Goal: Navigation & Orientation: Find specific page/section

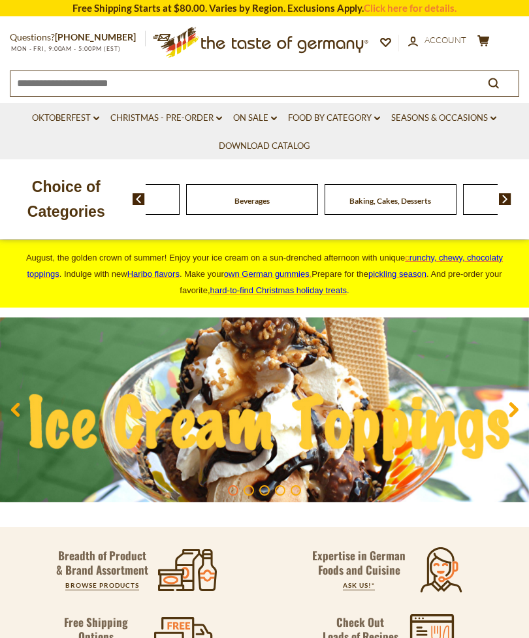
click at [180, 197] on div "Breads" at bounding box center [114, 199] width 132 height 31
click at [187, 201] on span "Coffee, Cocoa & Tea" at bounding box center [153, 201] width 69 height 10
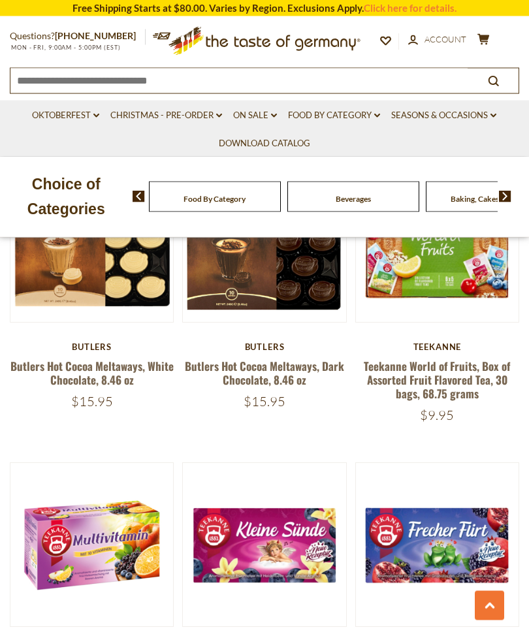
scroll to position [1860, 0]
click at [489, 117] on link "Seasons & Occasions dropdown_arrow" at bounding box center [443, 115] width 105 height 14
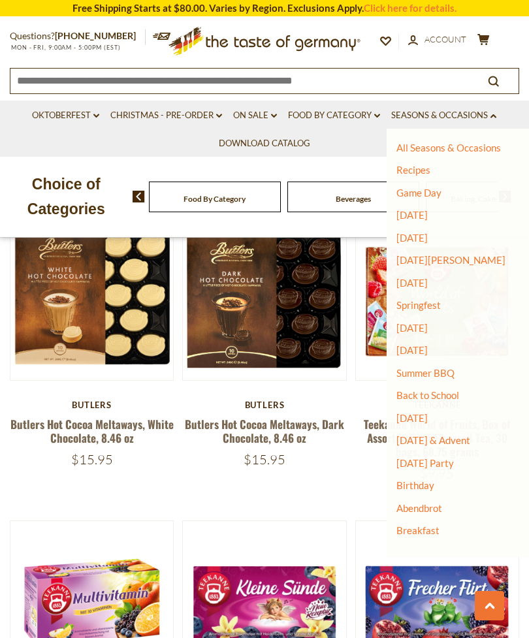
scroll to position [1801, 0]
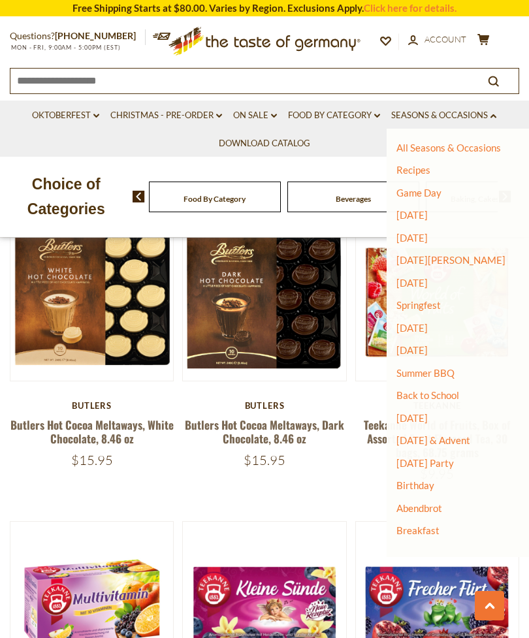
click at [145, 121] on link "Christmas - PRE-ORDER dropdown_arrow" at bounding box center [166, 115] width 112 height 14
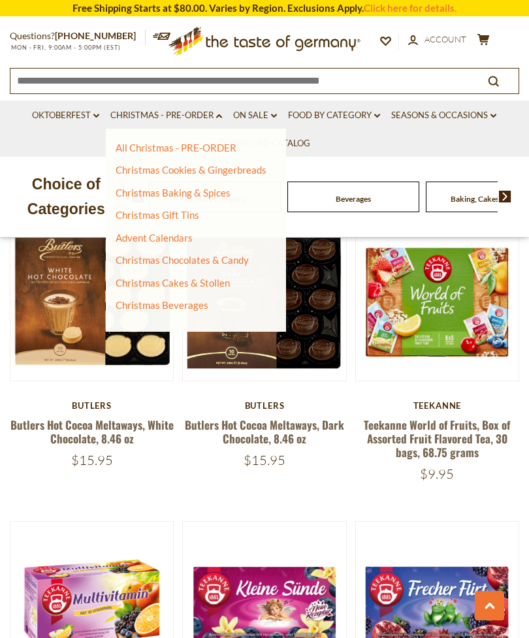
click at [131, 213] on link "Christmas Gift Tins" at bounding box center [158, 215] width 84 height 12
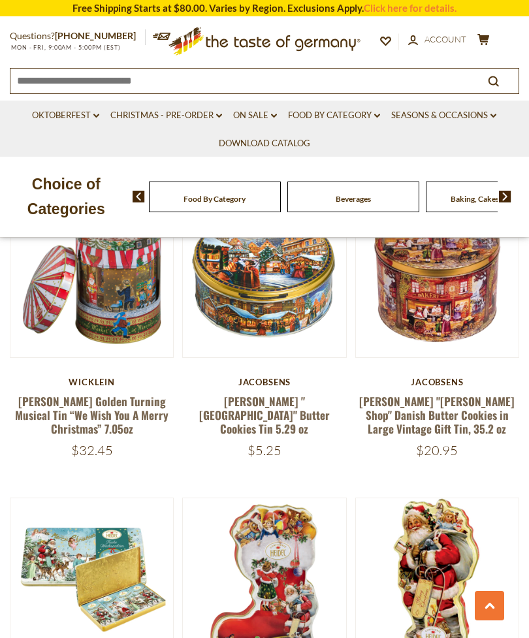
scroll to position [1793, 0]
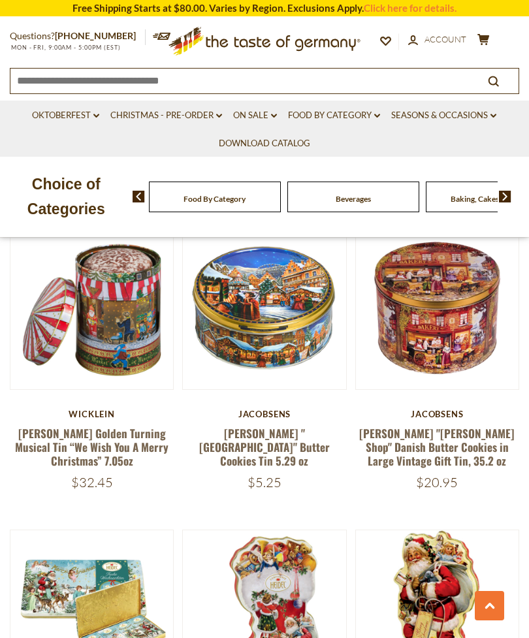
click at [500, 487] on div "Quick View Wicklein Wicklein Gingerbread House Musical Tin with Elisen Lebkuche…" at bounding box center [264, 531] width 509 height 3704
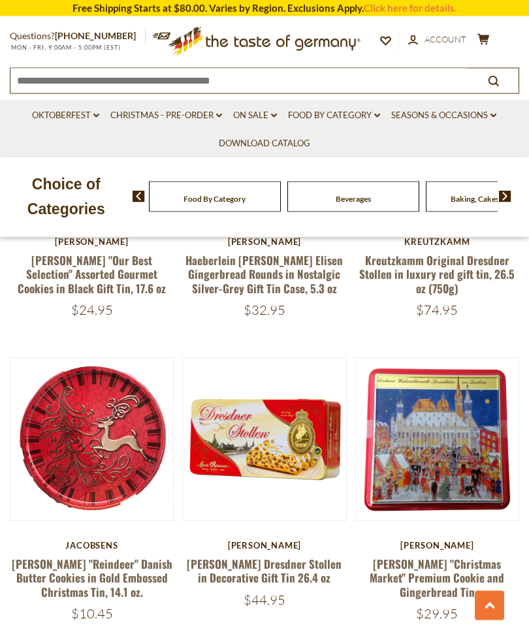
scroll to position [3513, 0]
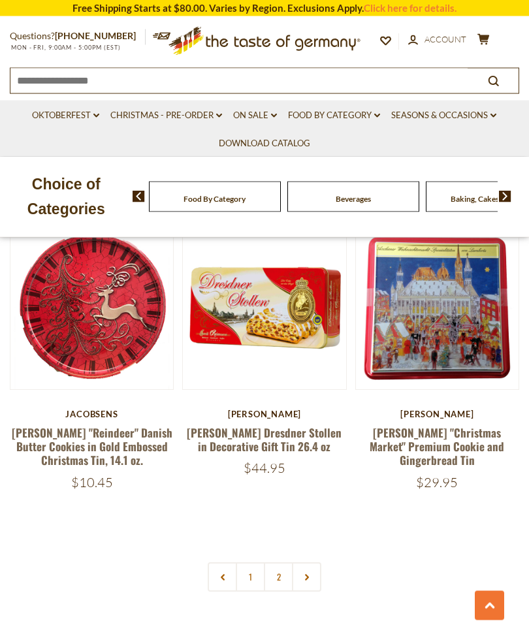
scroll to position [3646, 0]
click at [308, 574] on icon at bounding box center [307, 577] width 8 height 7
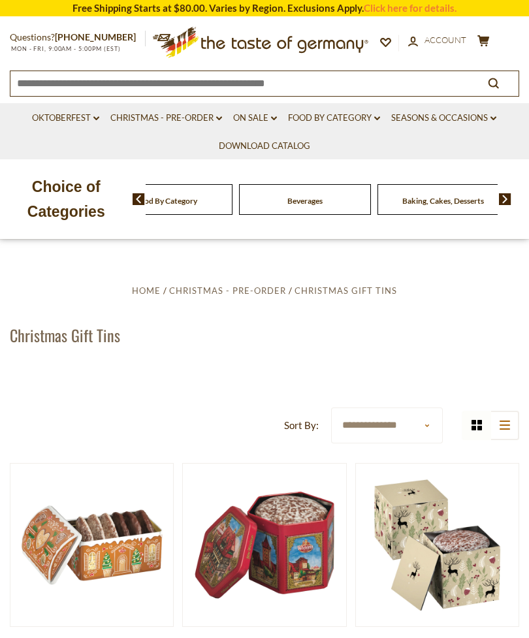
scroll to position [0, 0]
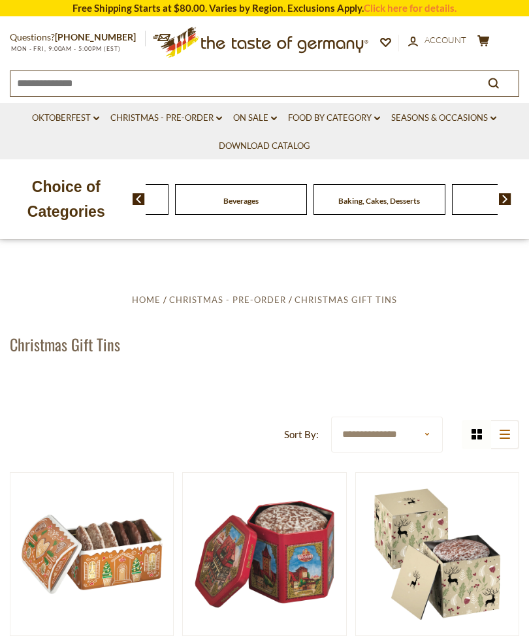
click at [169, 199] on div "Breads" at bounding box center [103, 199] width 132 height 31
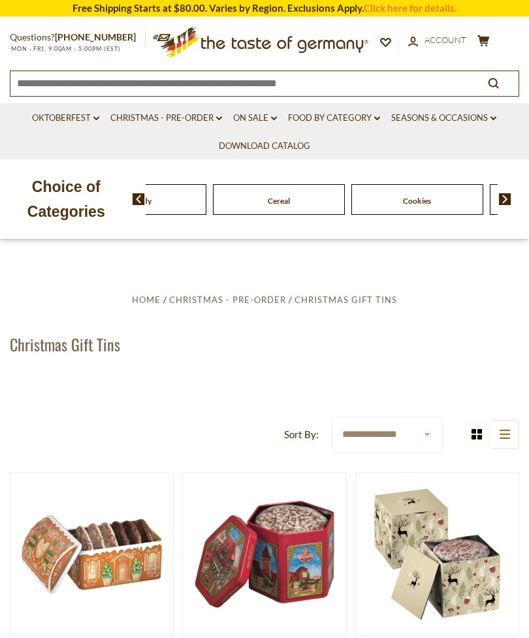
click at [502, 202] on img at bounding box center [505, 199] width 12 height 12
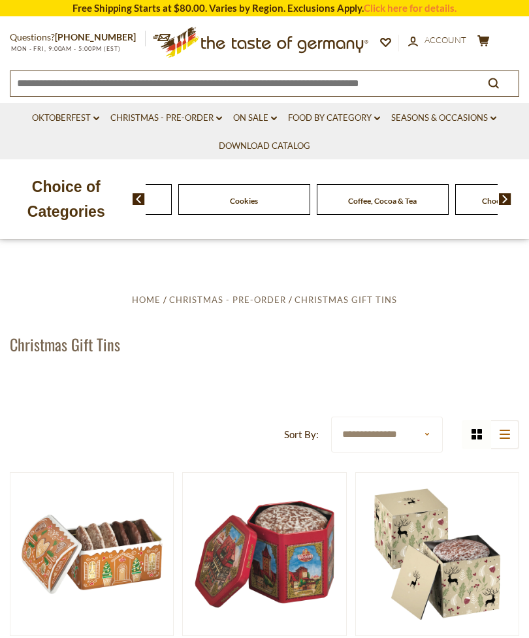
click at [505, 196] on img at bounding box center [505, 199] width 12 height 12
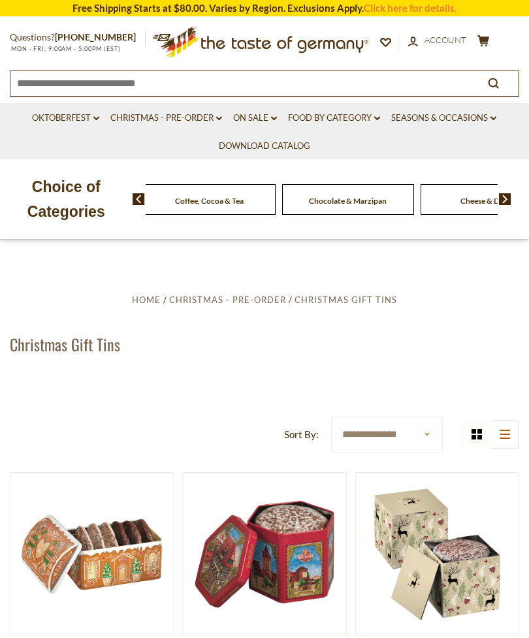
click at [500, 201] on img at bounding box center [505, 199] width 12 height 12
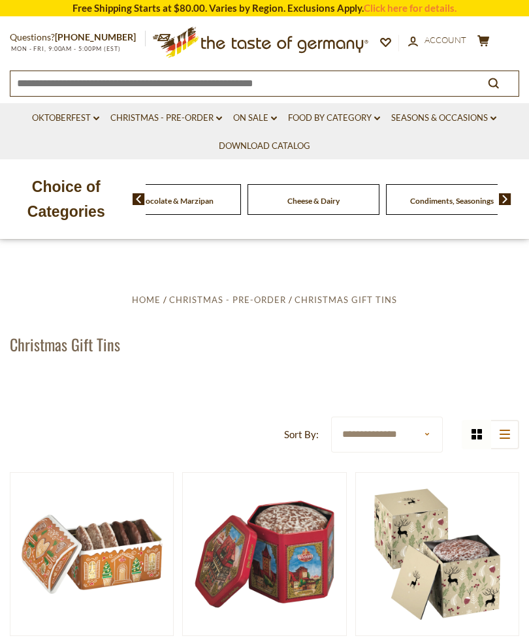
click at [502, 201] on img at bounding box center [505, 199] width 12 height 12
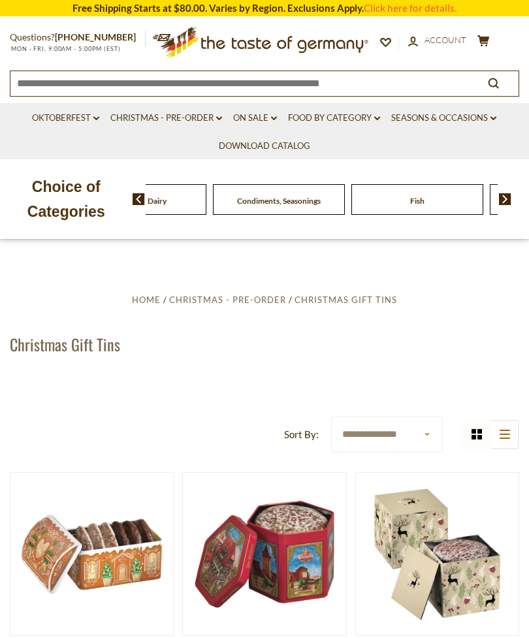
click at [500, 201] on img at bounding box center [505, 199] width 12 height 12
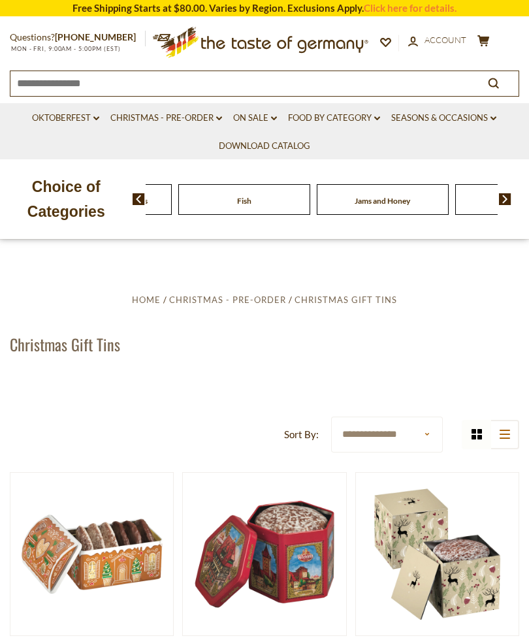
click at [500, 202] on img at bounding box center [505, 199] width 12 height 12
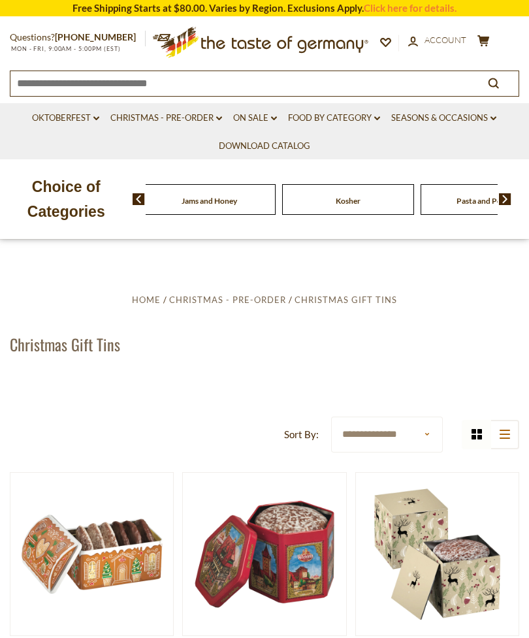
click at [502, 204] on img at bounding box center [505, 199] width 12 height 12
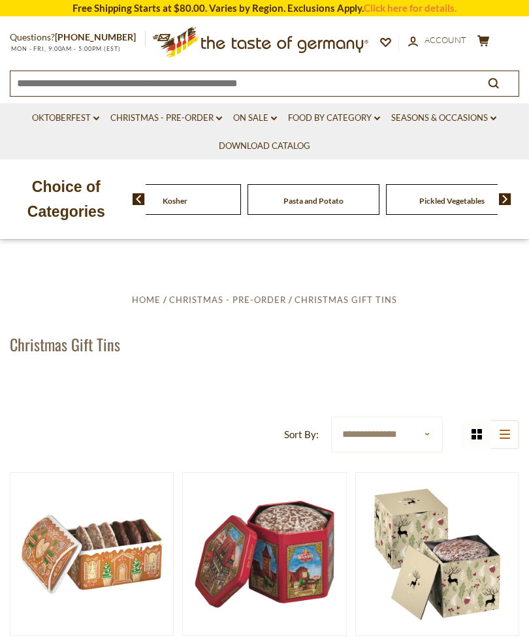
click at [499, 201] on img at bounding box center [505, 199] width 12 height 12
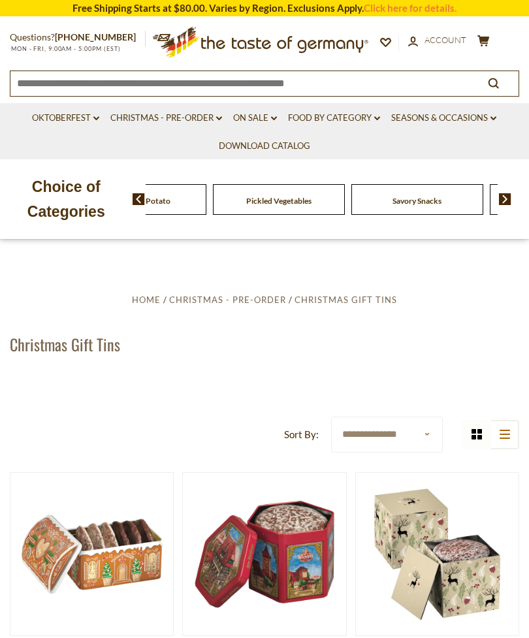
click at [500, 204] on img at bounding box center [505, 199] width 12 height 12
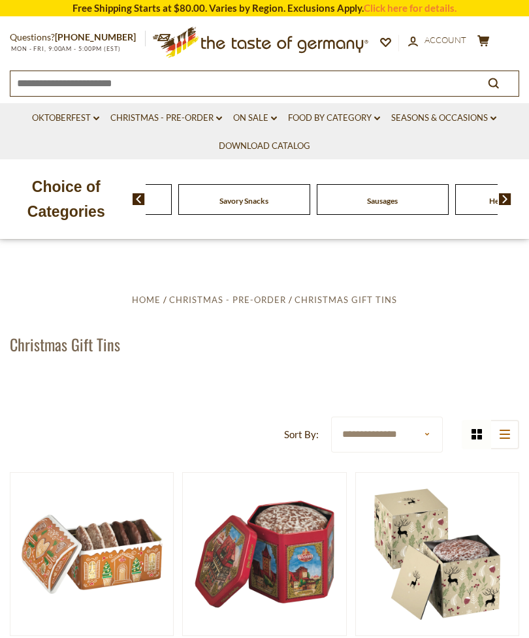
click at [500, 204] on img at bounding box center [505, 199] width 12 height 12
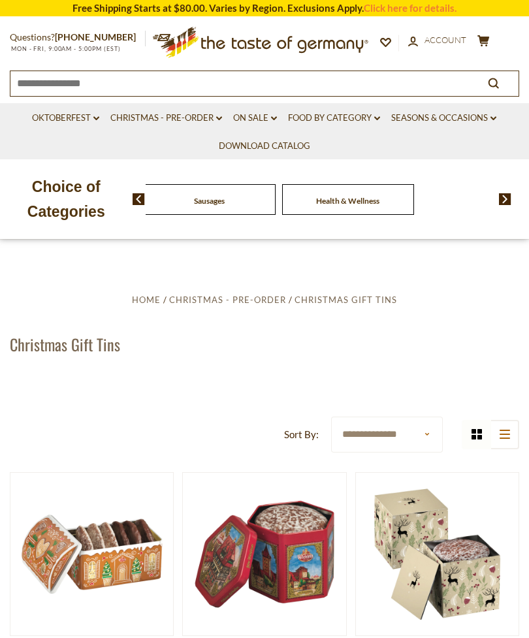
click at [139, 204] on img at bounding box center [139, 199] width 12 height 12
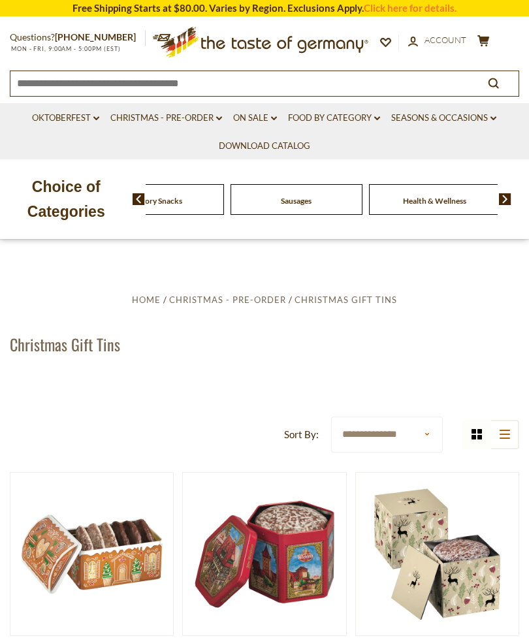
click at [214, 114] on link "Christmas - PRE-ORDER dropdown_arrow" at bounding box center [166, 118] width 112 height 14
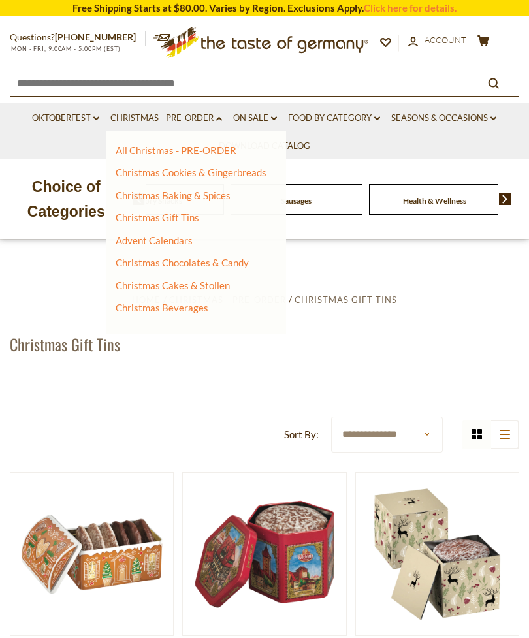
click at [217, 264] on link "Christmas Chocolates & Candy" at bounding box center [182, 263] width 133 height 12
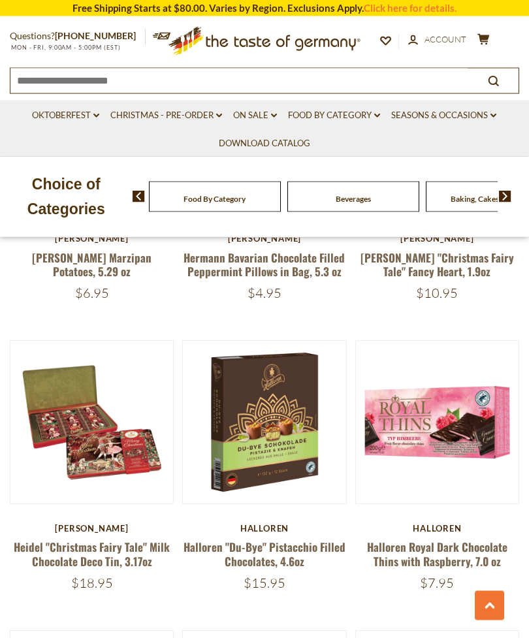
scroll to position [2886, 0]
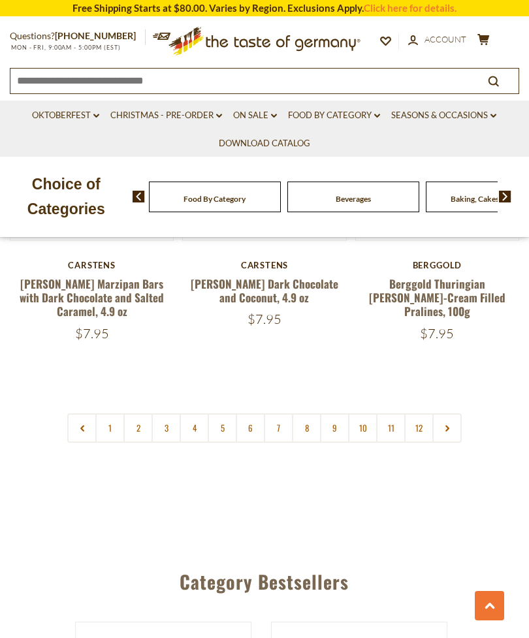
click at [445, 425] on icon at bounding box center [447, 428] width 8 height 7
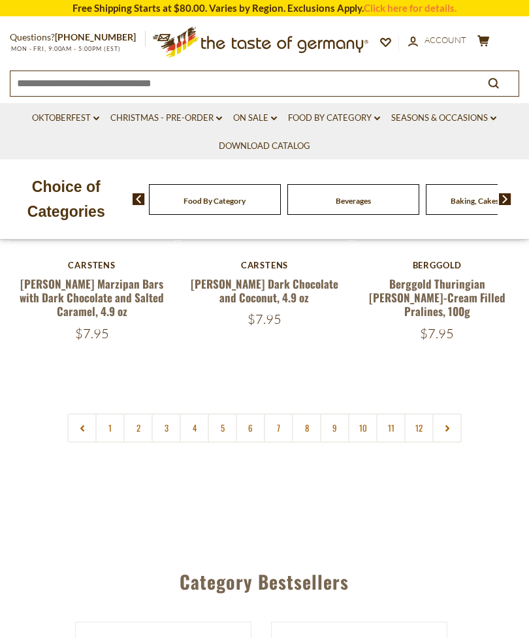
scroll to position [31, 0]
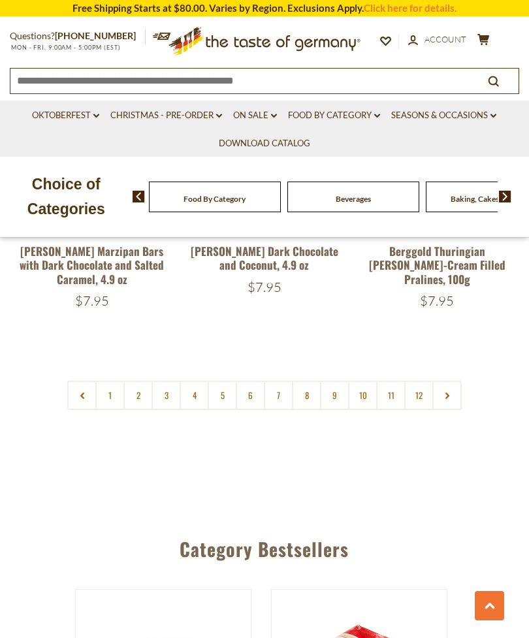
scroll to position [3781, 0]
